Goal: Transaction & Acquisition: Purchase product/service

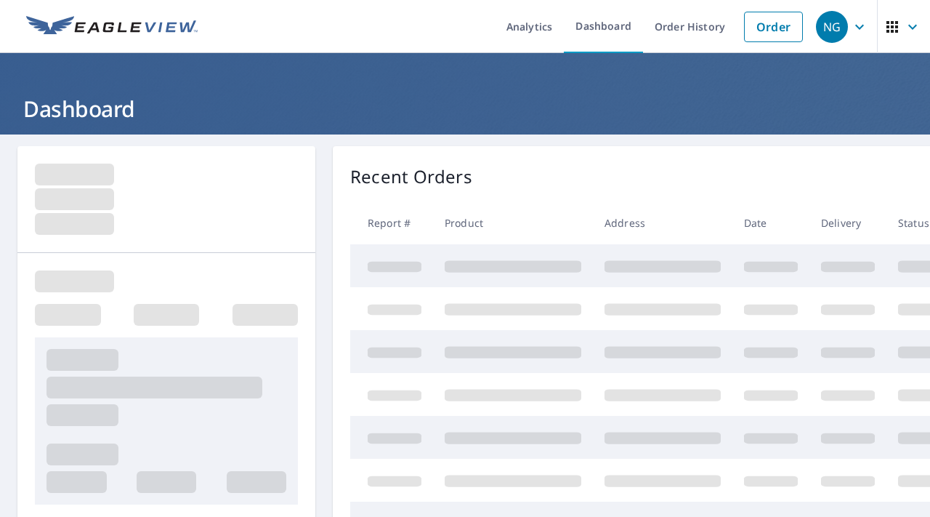
scroll to position [442, 0]
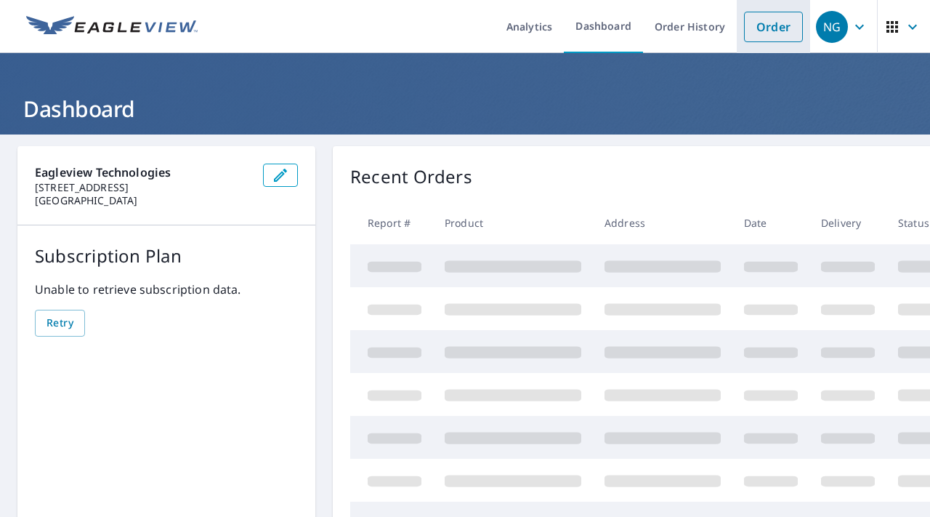
click at [759, 21] on link "Order" at bounding box center [773, 27] width 59 height 31
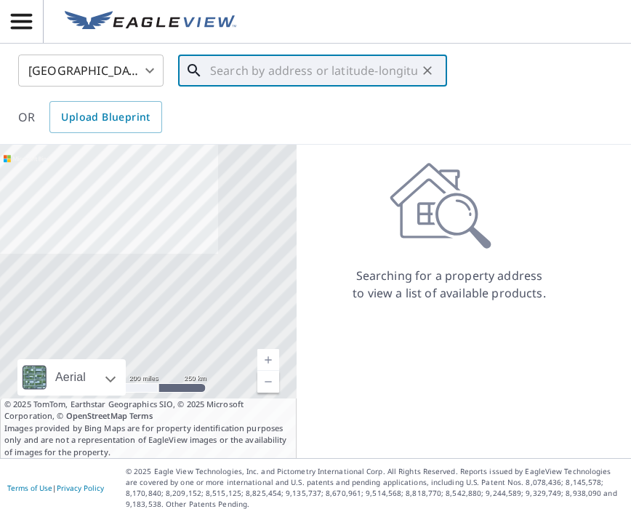
click at [278, 71] on input "text" at bounding box center [313, 70] width 207 height 41
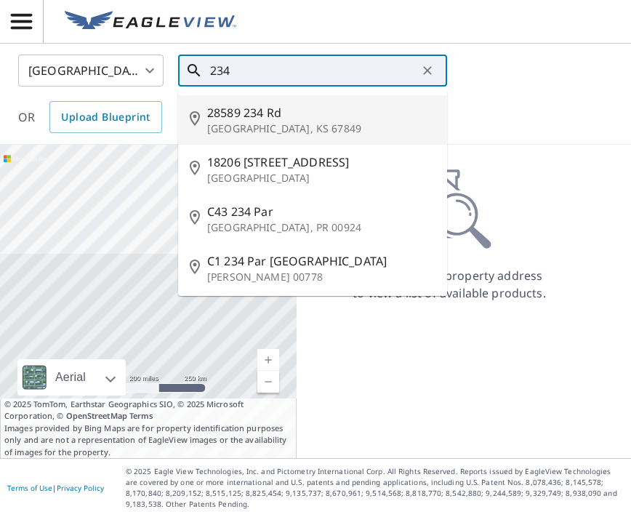
click at [265, 118] on span "28589 234 Rd" at bounding box center [321, 112] width 228 height 17
type input "28589 [STREET_ADDRESS][PERSON_NAME]"
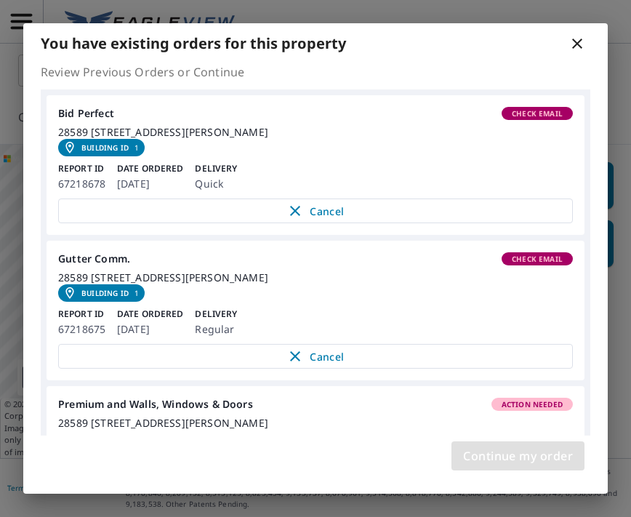
click at [539, 451] on span "Continue my order" at bounding box center [518, 456] width 110 height 20
